Goal: Information Seeking & Learning: Learn about a topic

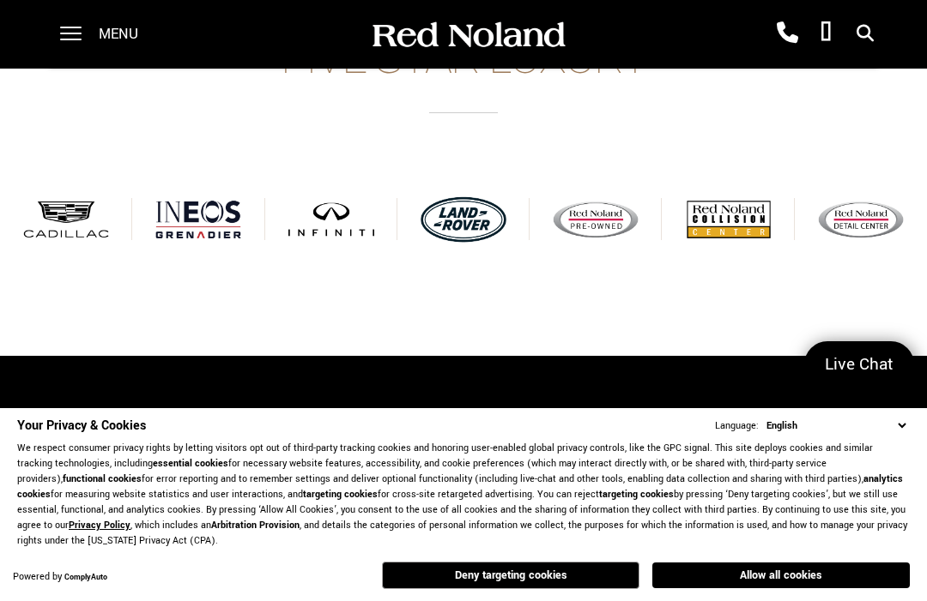
scroll to position [396, 0]
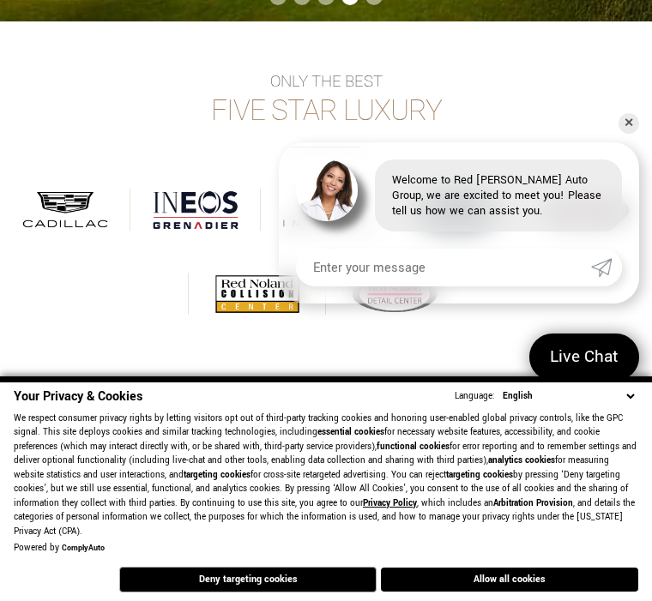
click at [33, 65] on div "Only the best Five Star Luxury Browse Cadillac Browse INEOS Grenadier Browse IN…" at bounding box center [326, 204] width 652 height 366
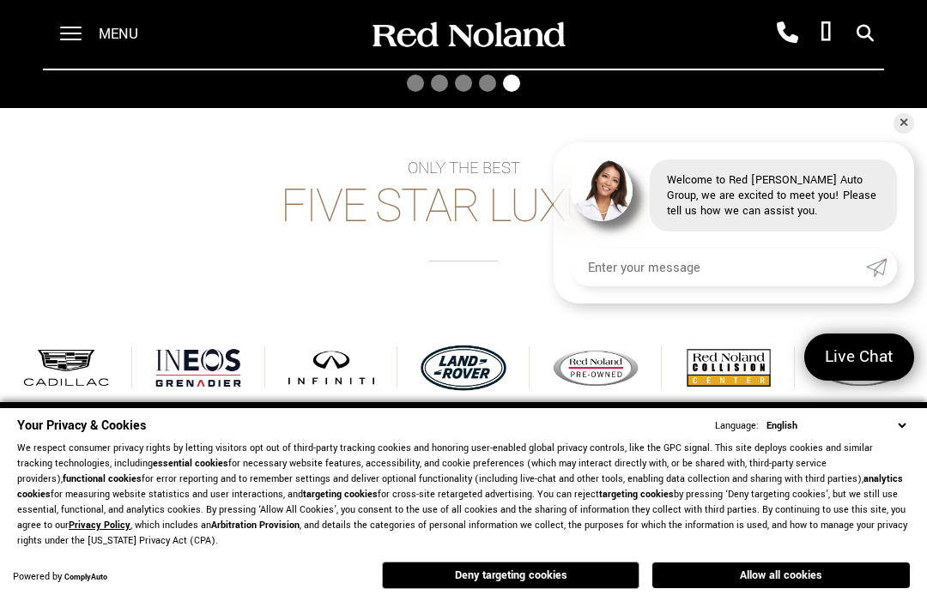
click at [77, 38] on span at bounding box center [70, 34] width 21 height 69
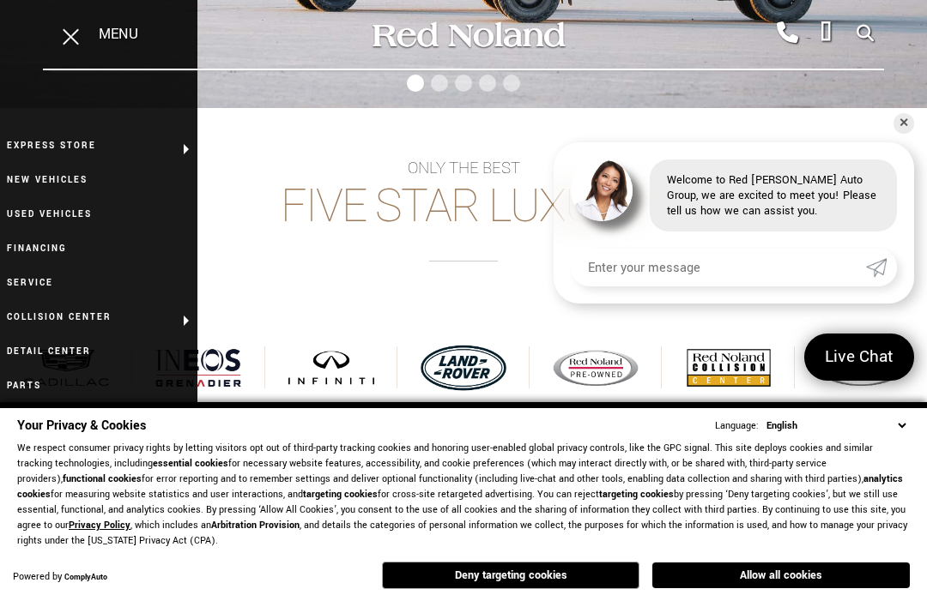
click at [67, 213] on link "Used Vehicles" at bounding box center [98, 214] width 197 height 34
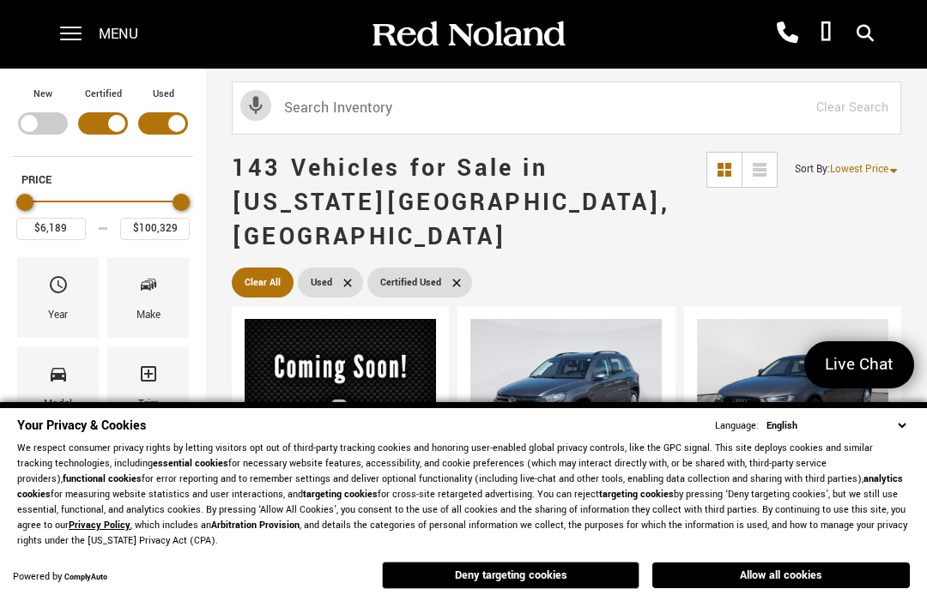
click at [777, 583] on button "Allow all cookies" at bounding box center [780, 576] width 257 height 26
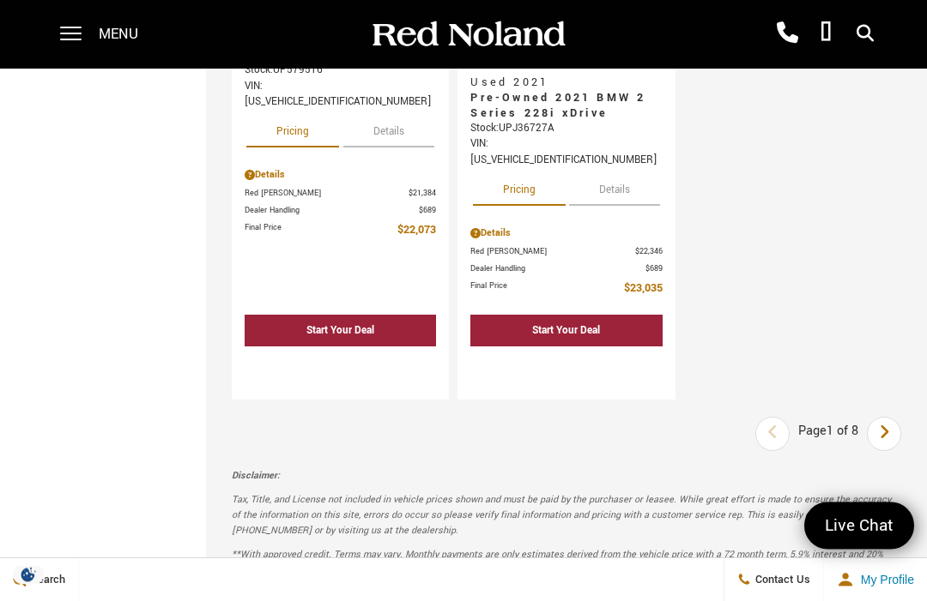
scroll to position [4410, 0]
click at [886, 419] on icon "next page" at bounding box center [884, 432] width 11 height 27
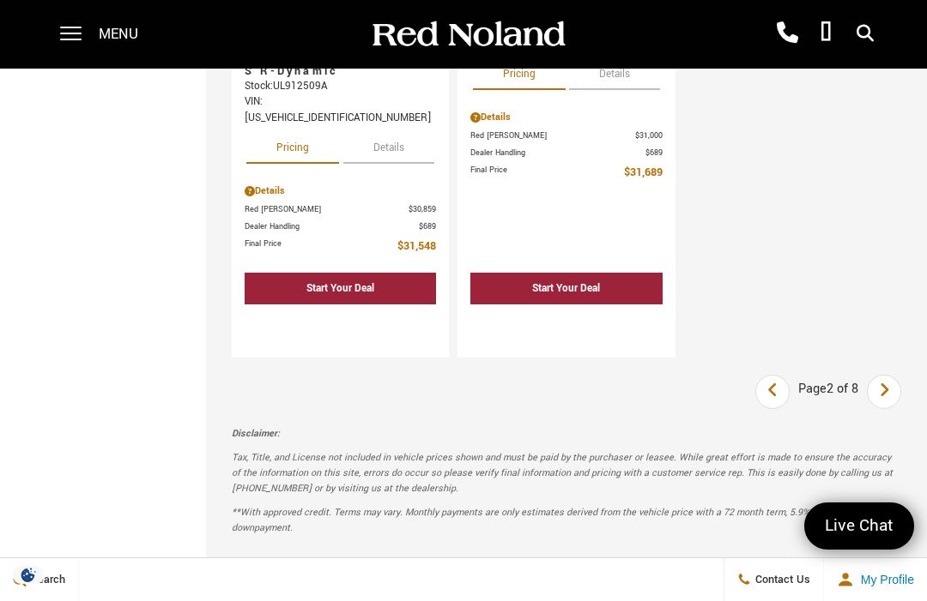
scroll to position [4305, 0]
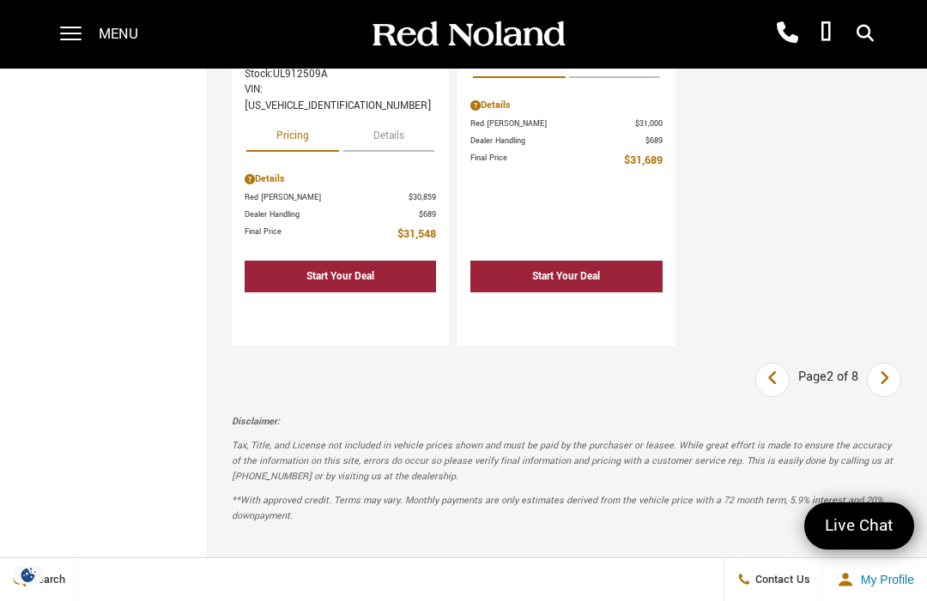
click at [882, 365] on icon "next page" at bounding box center [884, 378] width 11 height 27
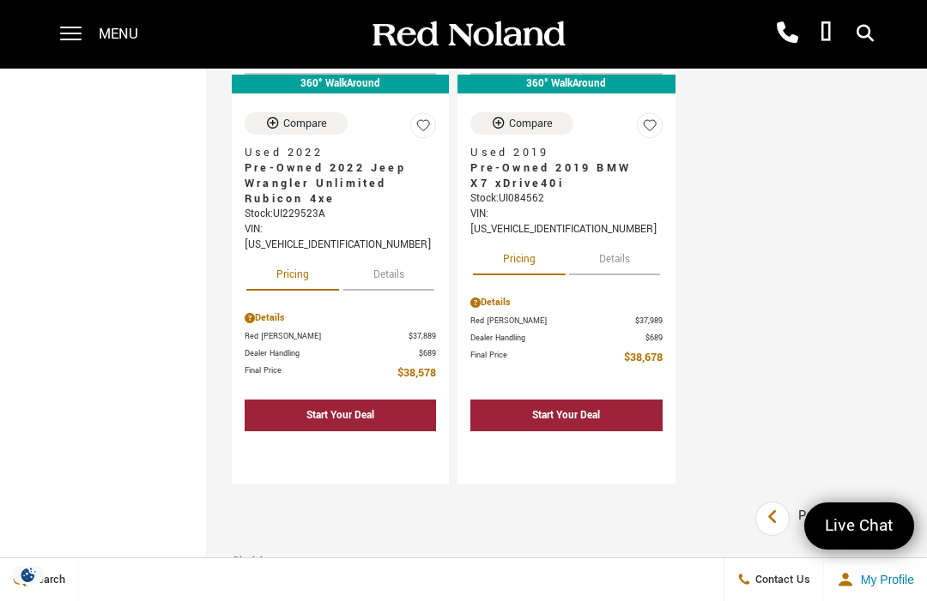
scroll to position [4288, 0]
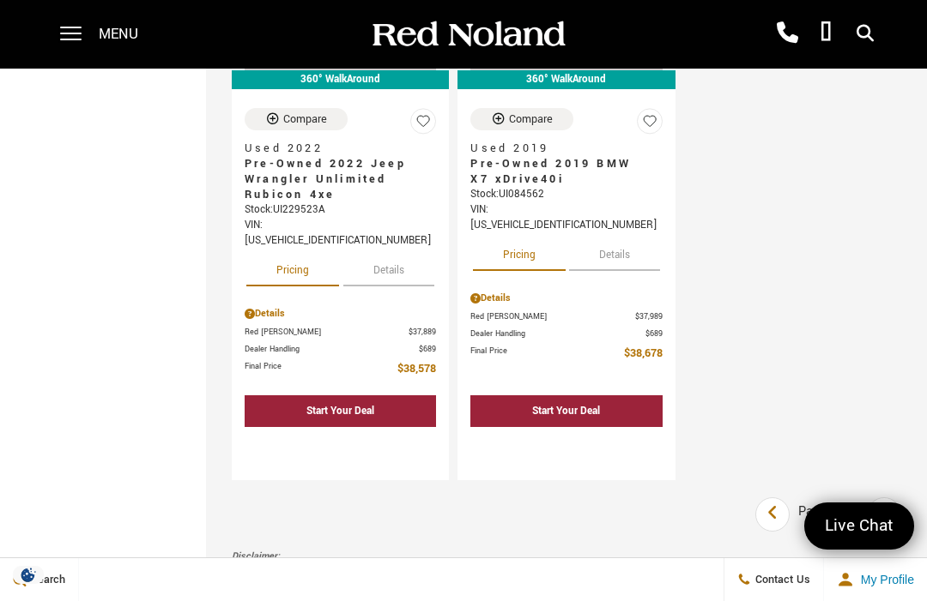
click at [887, 499] on icon "next page" at bounding box center [884, 512] width 11 height 27
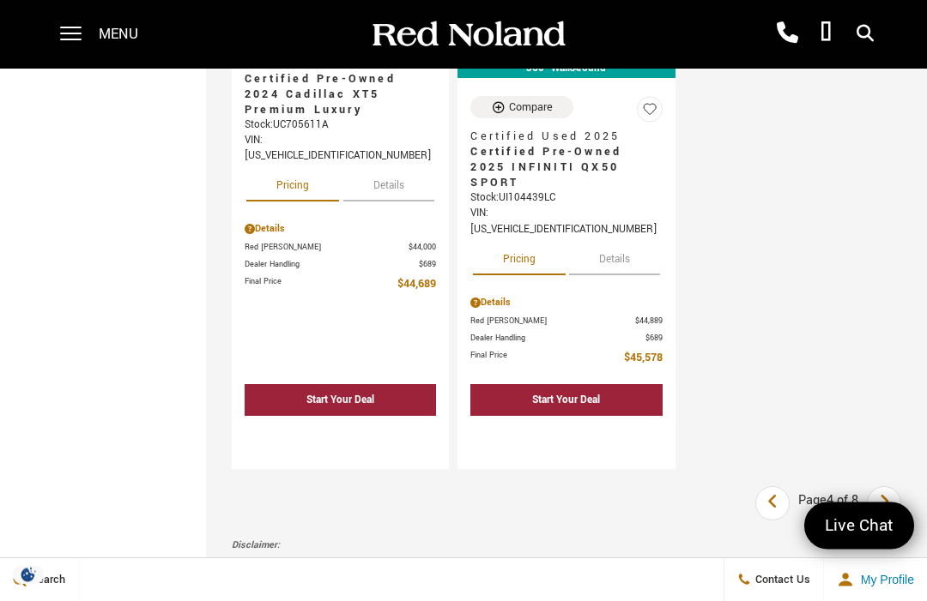
scroll to position [4245, 0]
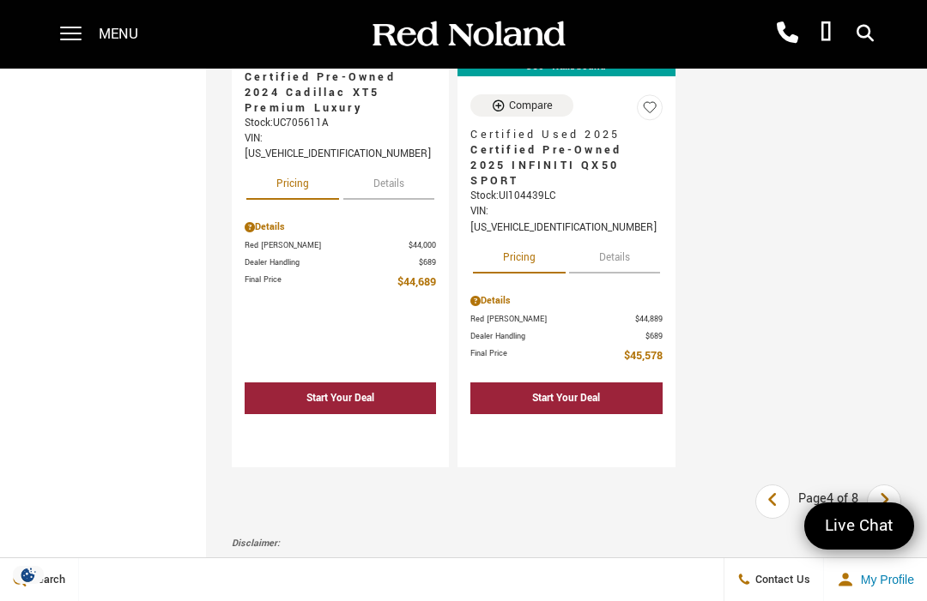
click at [886, 486] on icon "next page" at bounding box center [884, 499] width 11 height 27
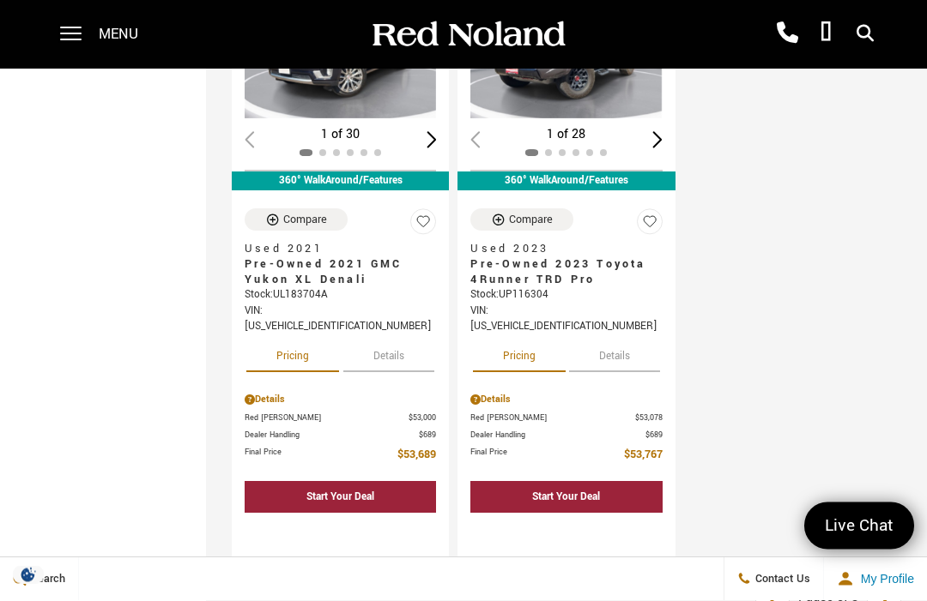
scroll to position [4402, 0]
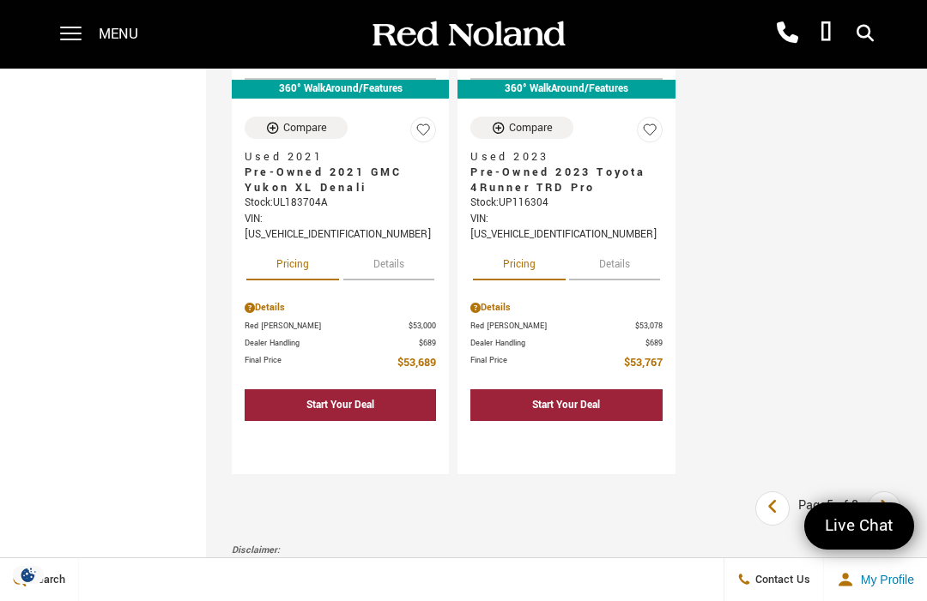
click at [890, 493] on link "Next" at bounding box center [884, 508] width 37 height 31
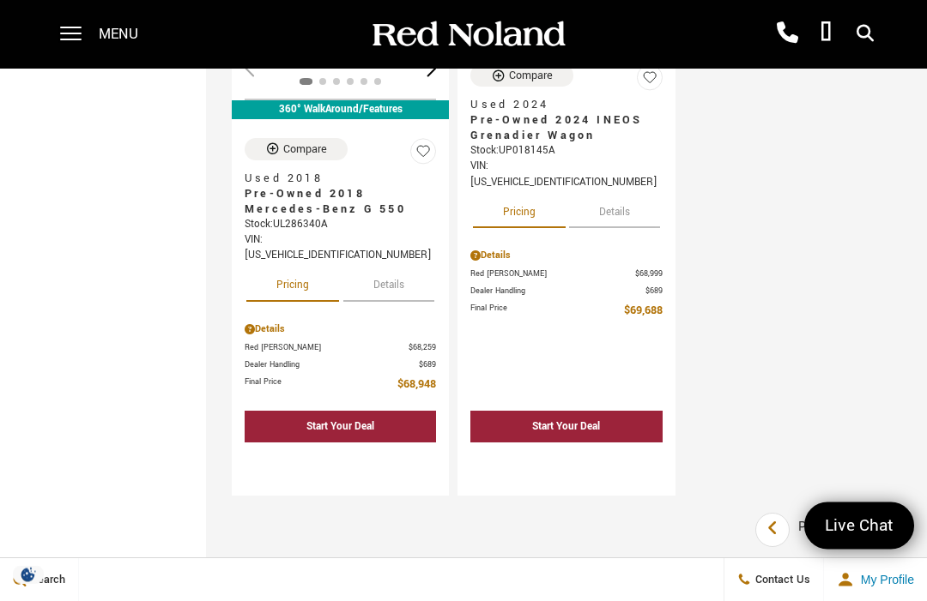
scroll to position [4220, 0]
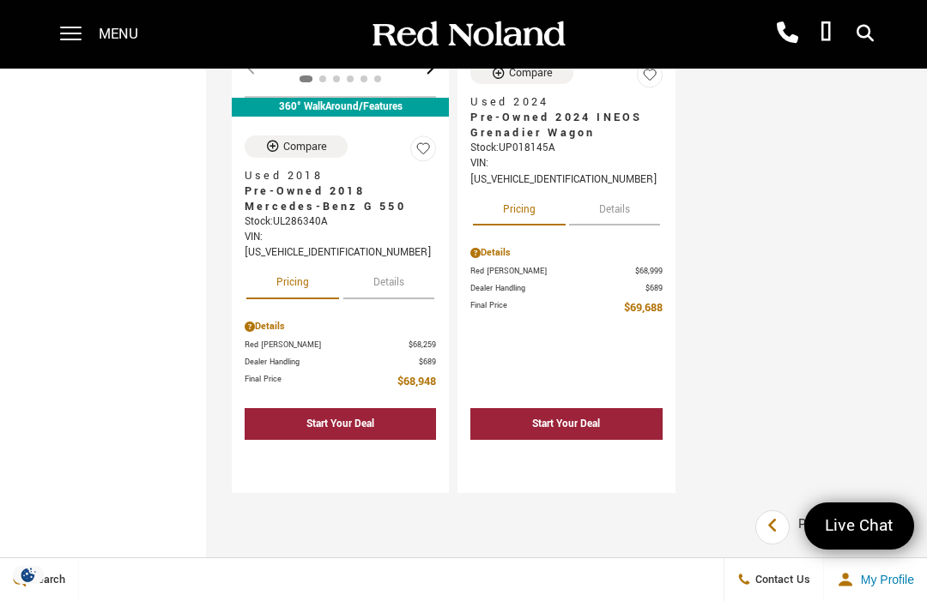
click at [883, 512] on icon "next page" at bounding box center [884, 525] width 11 height 27
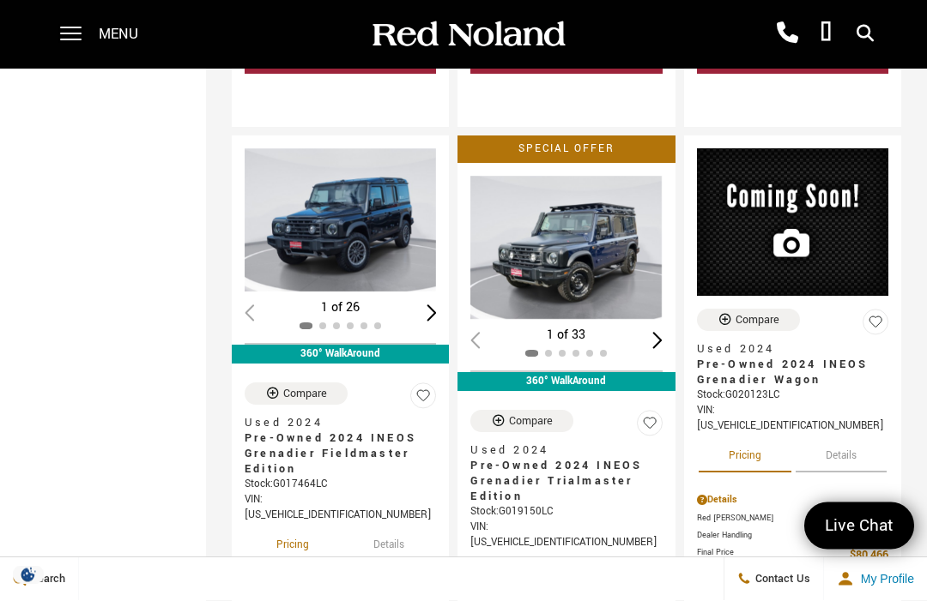
scroll to position [2106, 0]
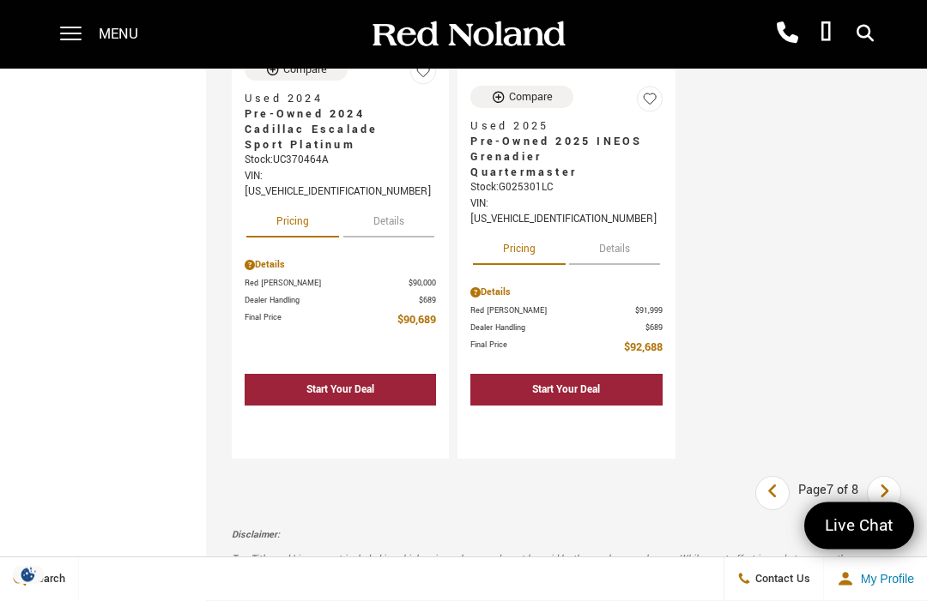
click at [877, 479] on link "Next" at bounding box center [884, 494] width 37 height 31
